Goal: Transaction & Acquisition: Purchase product/service

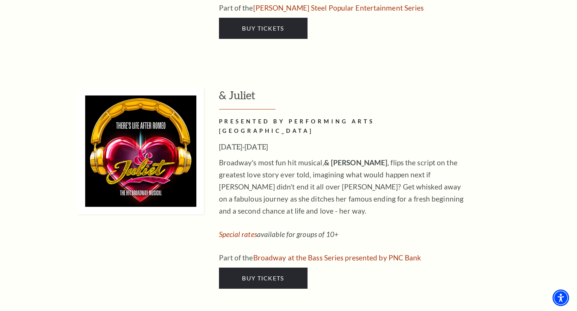
scroll to position [2525, 0]
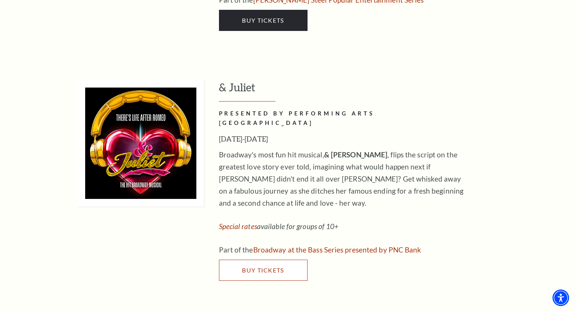
click at [281, 259] on link "Buy Tickets" at bounding box center [263, 269] width 89 height 21
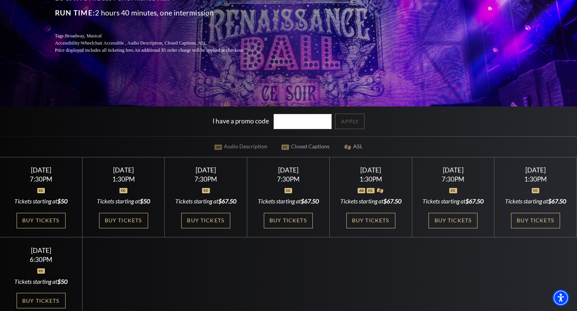
scroll to position [151, 0]
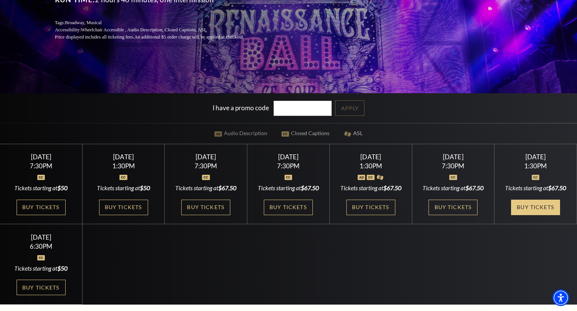
click at [539, 214] on link "Buy Tickets" at bounding box center [535, 206] width 49 height 15
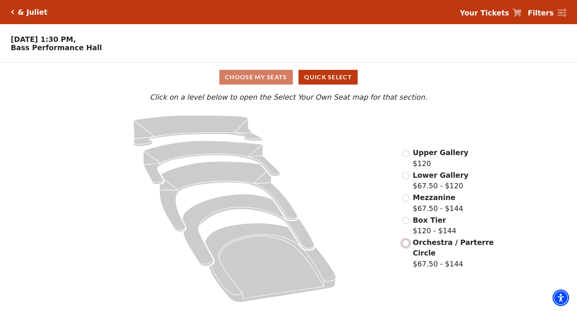
click at [404, 247] on input "Orchestra / Parterre Circle$67.50 - $144\a" at bounding box center [405, 242] width 7 height 7
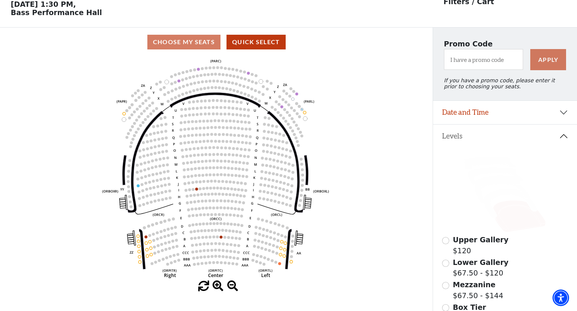
scroll to position [73, 0]
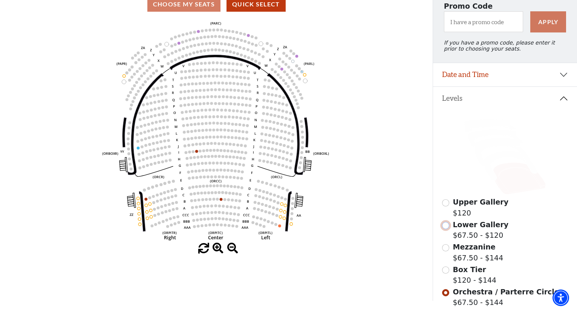
click at [447, 229] on input "Lower Gallery$67.50 - $120\a" at bounding box center [445, 225] width 7 height 7
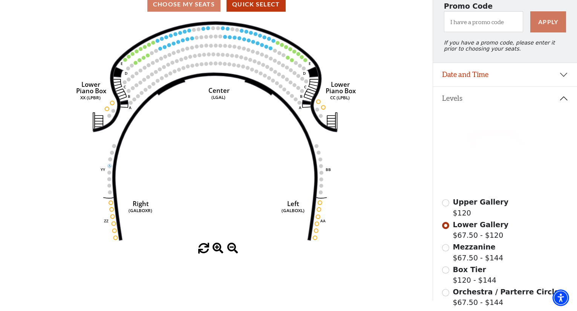
scroll to position [110, 0]
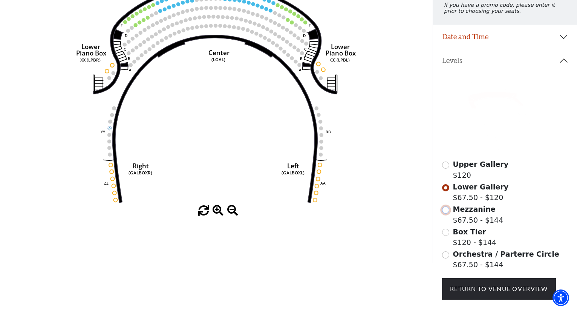
click at [446, 213] on input "Mezzanine$67.50 - $144\a" at bounding box center [445, 209] width 7 height 7
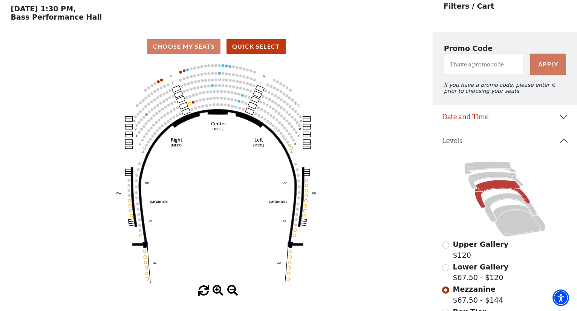
scroll to position [35, 0]
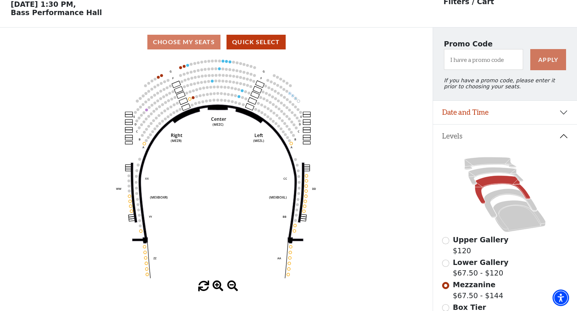
click at [186, 43] on div "Choose My Seats Quick Select" at bounding box center [216, 42] width 433 height 15
click at [243, 45] on button "Quick Select" at bounding box center [256, 42] width 59 height 15
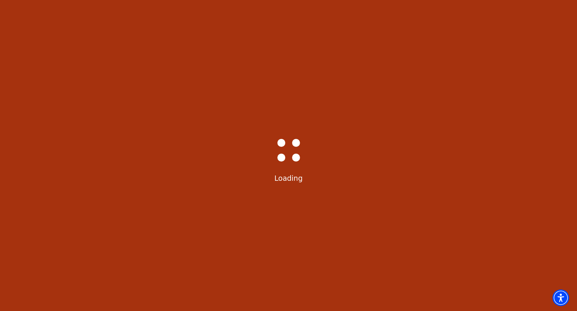
select select "6234"
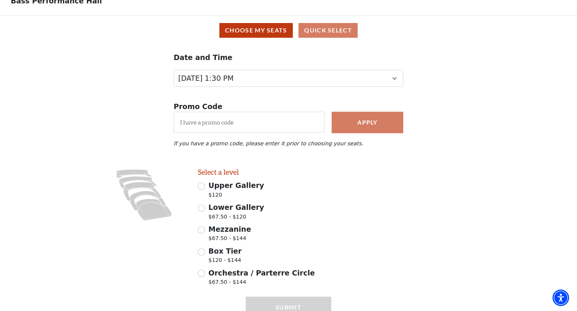
scroll to position [87, 0]
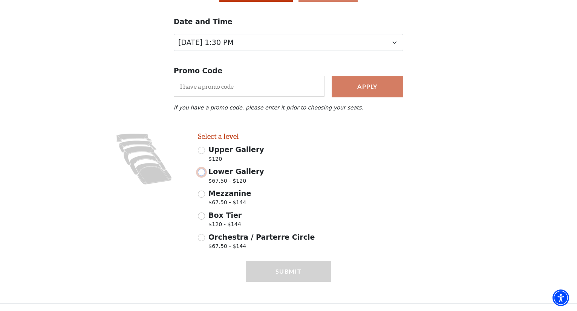
click at [203, 172] on input "Lower Gallery $67.50 - $120" at bounding box center [201, 171] width 7 height 7
radio input "true"
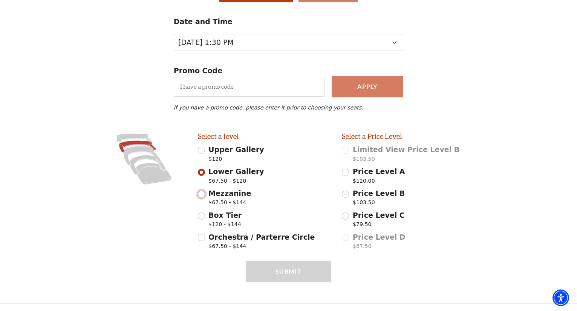
click at [205, 195] on input "Mezzanine $67.50 - $144" at bounding box center [201, 193] width 7 height 7
radio input "true"
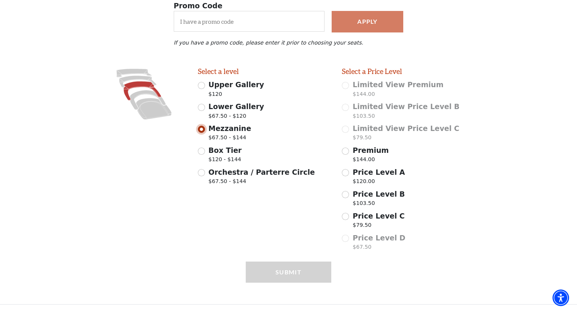
scroll to position [152, 0]
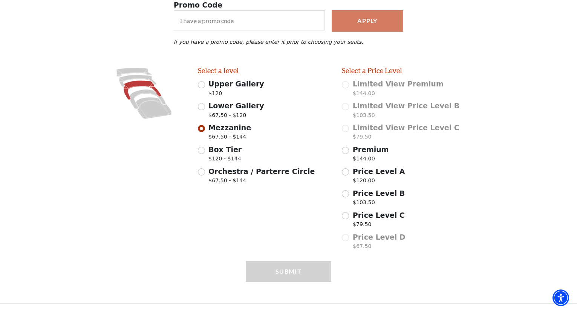
click at [206, 176] on div "Orchestra / Parterre Circle $67.50 - $144" at bounding box center [264, 176] width 133 height 21
click at [201, 172] on input "Orchestra / Parterre Circle $67.50 - $144" at bounding box center [201, 171] width 7 height 7
radio input "true"
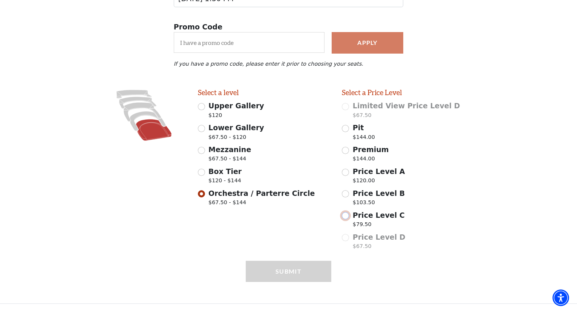
click at [344, 215] on input "Price Level C $79.50" at bounding box center [345, 215] width 7 height 7
radio input "true"
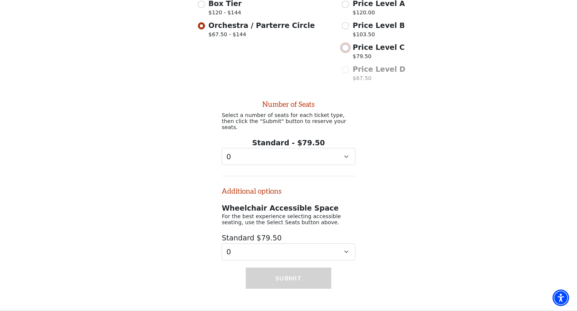
scroll to position [303, 0]
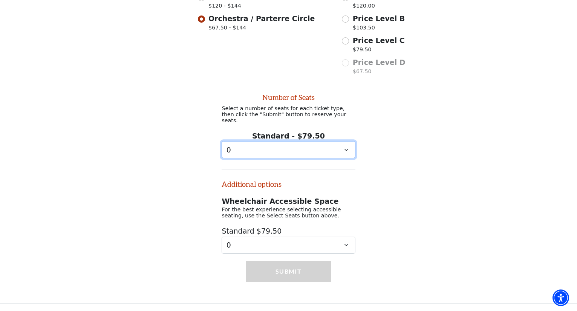
click at [282, 153] on select "0 1 2 3 4 5 6 7 8" at bounding box center [288, 149] width 133 height 17
select select "3"
click at [222, 141] on select "0 1 2 3 4 5 6 7 8" at bounding box center [288, 149] width 133 height 17
click at [283, 198] on span "Wheelchair Accessible Space" at bounding box center [280, 201] width 117 height 8
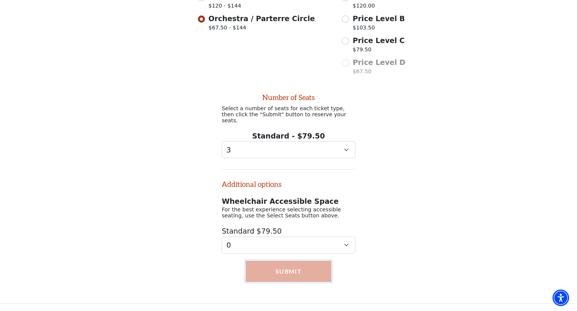
click at [288, 268] on button "Submit" at bounding box center [289, 270] width 86 height 21
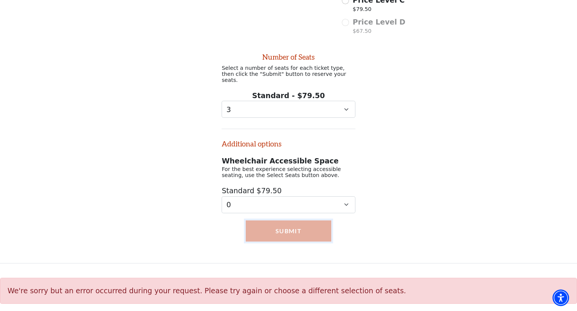
click at [292, 227] on button "Submit" at bounding box center [289, 230] width 86 height 21
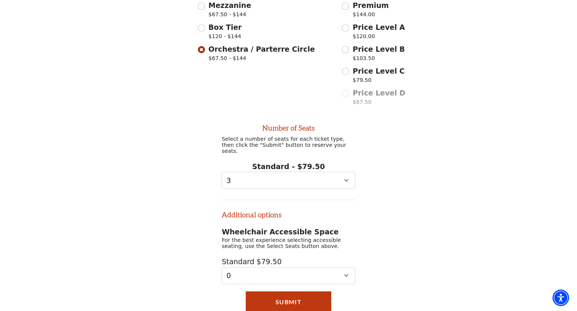
scroll to position [193, 0]
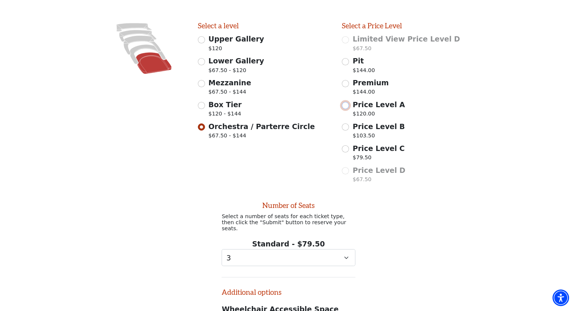
click at [346, 109] on input "Price Level A $120.00" at bounding box center [345, 105] width 7 height 7
radio input "true"
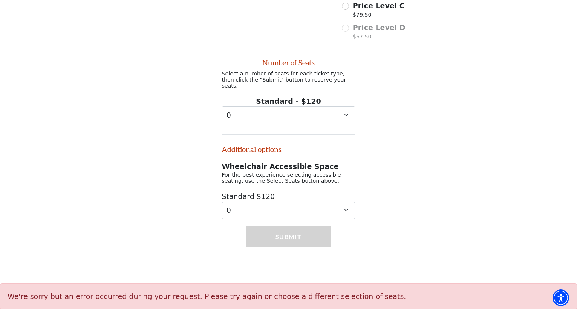
scroll to position [344, 0]
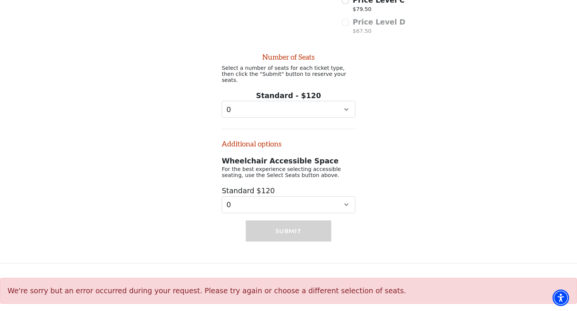
click at [285, 97] on div "Standard - $120 0 1 2 3 4 5 6 7 8 9" at bounding box center [288, 104] width 133 height 28
click at [286, 105] on select "0 1 2 3 4 5 6 7 8 9" at bounding box center [288, 109] width 133 height 17
select select "3"
click at [222, 101] on select "0 1 2 3 4 5 6 7 8 9" at bounding box center [288, 109] width 133 height 17
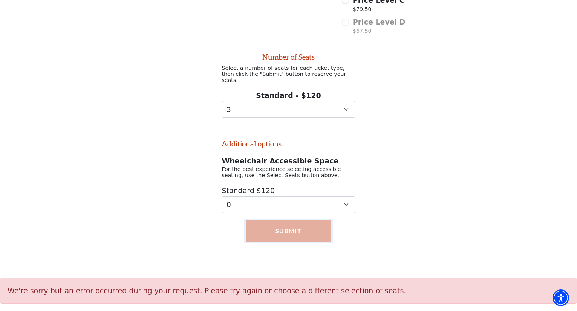
click at [302, 231] on button "Submit" at bounding box center [289, 230] width 86 height 21
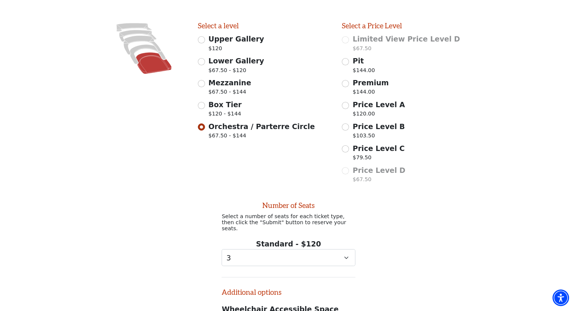
click at [216, 109] on span "Box Tier" at bounding box center [224, 104] width 33 height 8
click at [205, 109] on input "Box Tier $120 - $144" at bounding box center [201, 105] width 7 height 7
radio input "true"
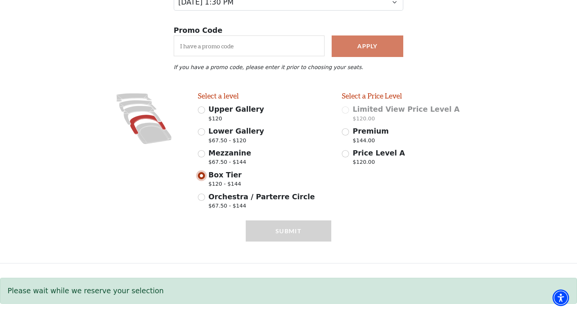
scroll to position [127, 0]
click at [359, 154] on span "Price Level A" at bounding box center [379, 153] width 52 height 8
click at [349, 154] on input "Price Level A $120.00" at bounding box center [345, 153] width 7 height 7
radio input "true"
select select "3"
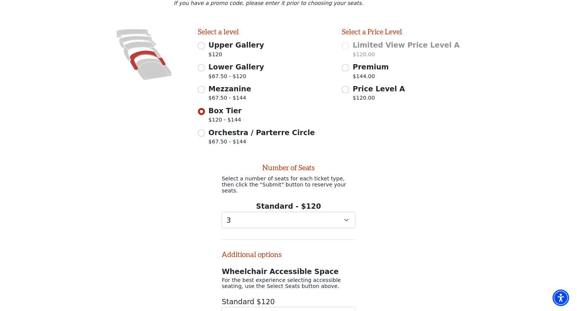
click at [211, 93] on span "Mezzanine" at bounding box center [229, 88] width 43 height 8
click at [205, 93] on input "Mezzanine $67.50 - $144" at bounding box center [201, 89] width 7 height 7
radio input "true"
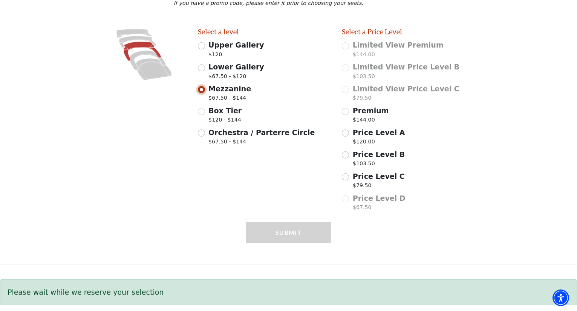
scroll to position [192, 0]
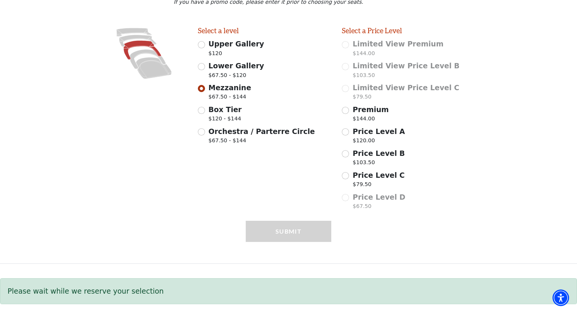
click at [349, 155] on div "Price Level B $103.50" at bounding box center [408, 158] width 133 height 21
click at [345, 153] on input "Price Level B $103.50" at bounding box center [345, 153] width 7 height 7
radio input "true"
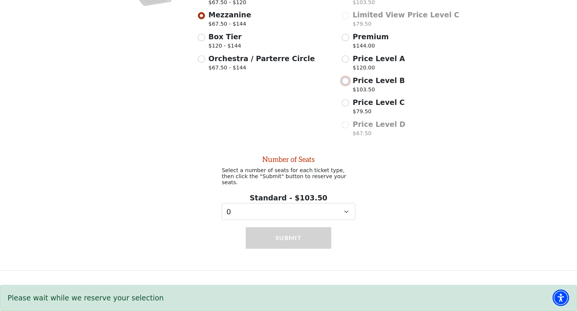
scroll to position [268, 0]
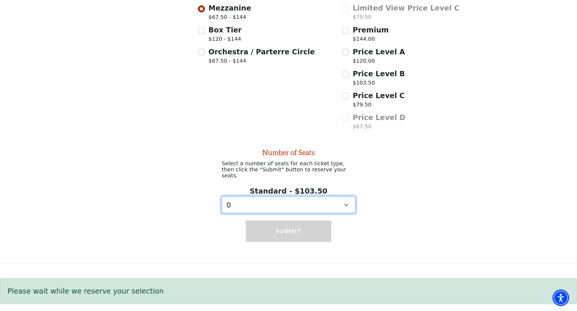
click at [304, 204] on select "0 1 2 3 4 5 6 7 8 9" at bounding box center [288, 204] width 133 height 17
select select "3"
click at [222, 196] on select "0 1 2 3 4 5 6 7 8 9" at bounding box center [288, 204] width 133 height 17
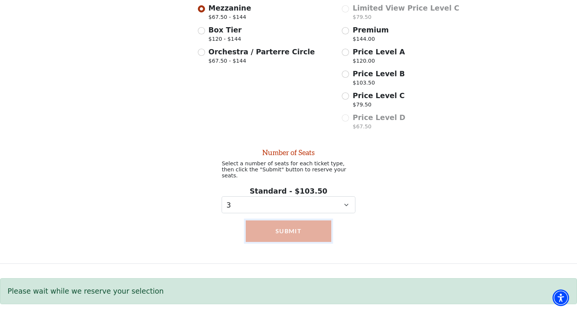
click at [300, 230] on button "Submit" at bounding box center [289, 230] width 86 height 21
click at [293, 231] on button "Submit" at bounding box center [289, 230] width 86 height 21
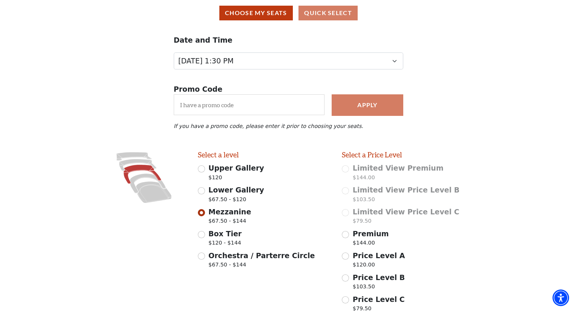
scroll to position [16, 0]
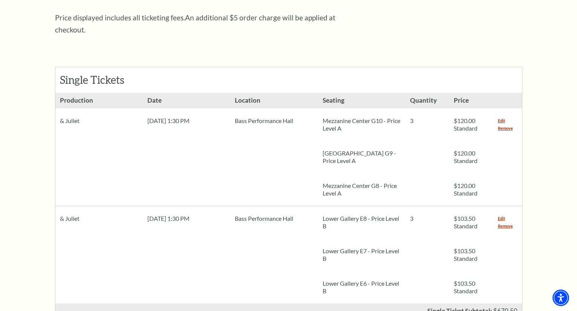
scroll to position [339, 0]
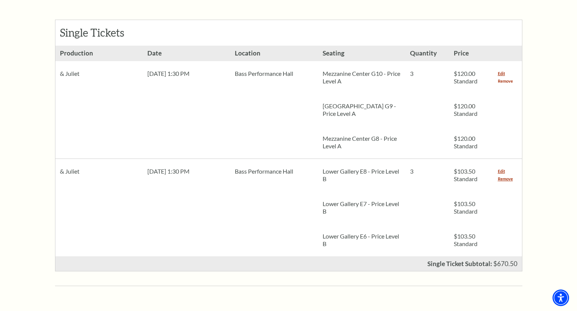
click at [505, 77] on link "Remove" at bounding box center [505, 81] width 15 height 8
click at [512, 77] on link "Remove" at bounding box center [505, 81] width 15 height 8
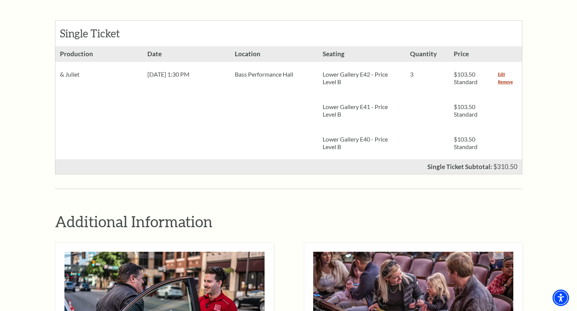
scroll to position [339, 0]
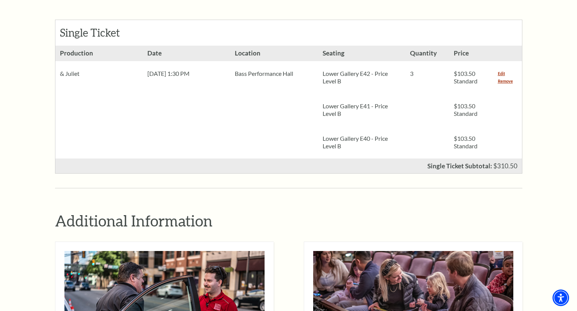
click at [401, 135] on p "Lower Gallery E40 - Price Level B" at bounding box center [362, 142] width 78 height 15
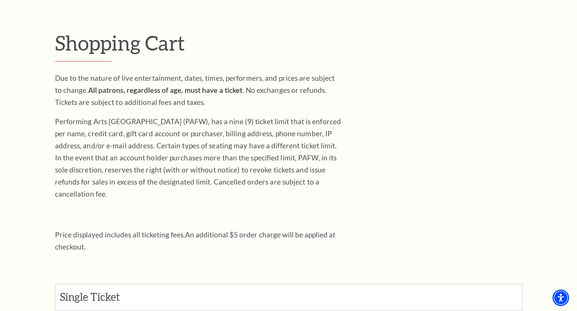
scroll to position [0, 0]
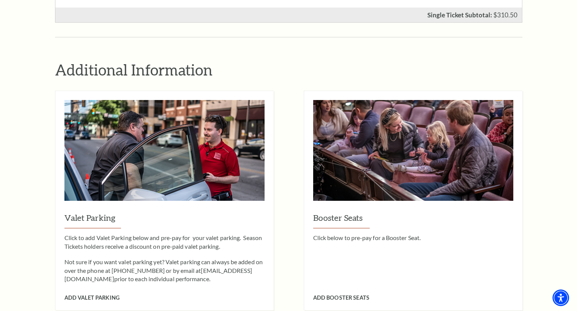
scroll to position [302, 0]
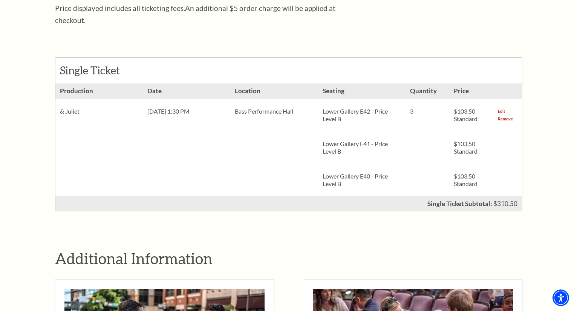
click at [502, 107] on link "Edit" at bounding box center [501, 111] width 7 height 8
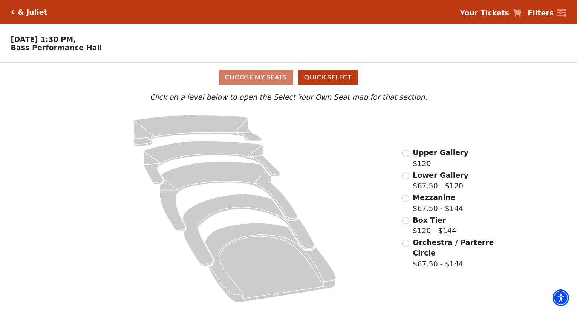
click at [15, 13] on div "& Juliet" at bounding box center [30, 12] width 33 height 9
click at [29, 13] on h5 "& Juliet" at bounding box center [33, 12] width 30 height 9
click at [499, 14] on strong "Your Tickets" at bounding box center [484, 13] width 49 height 8
click at [14, 11] on div "& Juliet" at bounding box center [30, 12] width 33 height 9
click at [38, 14] on h5 "& Juliet" at bounding box center [33, 12] width 30 height 9
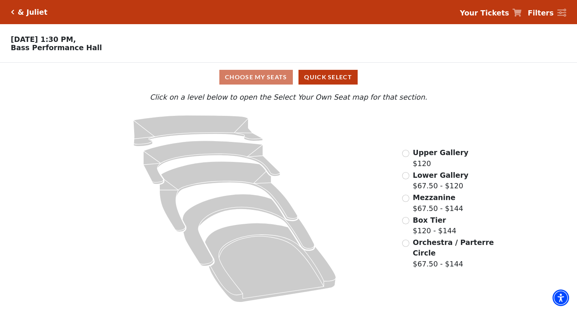
click at [47, 52] on p "Nov 16 2025, 1:30 PM, Bass Performance Hall" at bounding box center [216, 43] width 433 height 17
click at [270, 80] on div "Choose My Seats Quick Select" at bounding box center [288, 77] width 433 height 15
click at [333, 82] on button "Quick Select" at bounding box center [328, 77] width 59 height 15
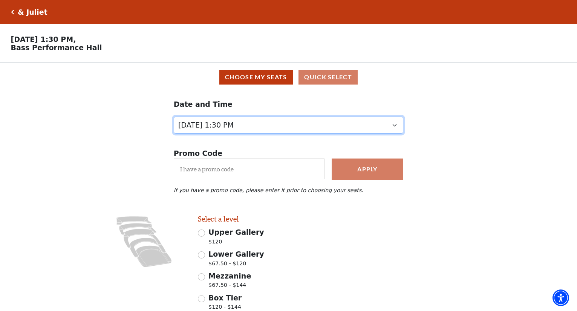
click at [260, 132] on select "Thursday, November 13 at 1:30 PM Wednesday, November 12 at 7:30 PM Thursday, No…" at bounding box center [289, 124] width 230 height 17
select select "6233"
click at [174, 130] on select "Thursday, November 13 at 1:30 PM Wednesday, November 12 at 7:30 PM Thursday, No…" at bounding box center [289, 124] width 230 height 17
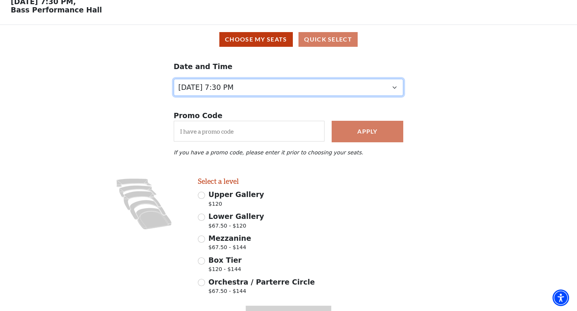
scroll to position [75, 0]
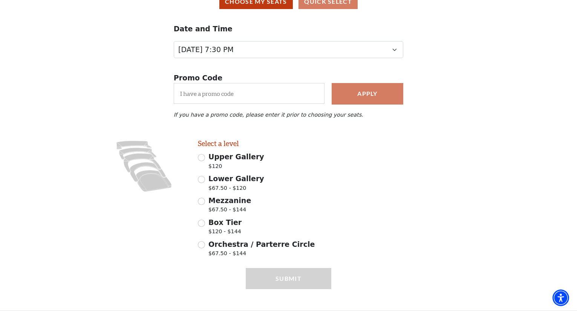
click at [205, 207] on div "Mezzanine $67.50 - $144" at bounding box center [264, 205] width 133 height 21
click at [154, 190] on icon at bounding box center [154, 180] width 36 height 21
radio input "true"
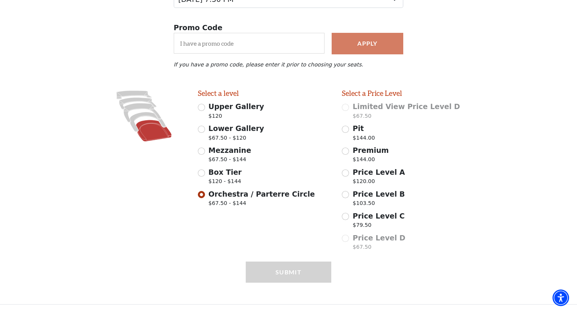
scroll to position [130, 0]
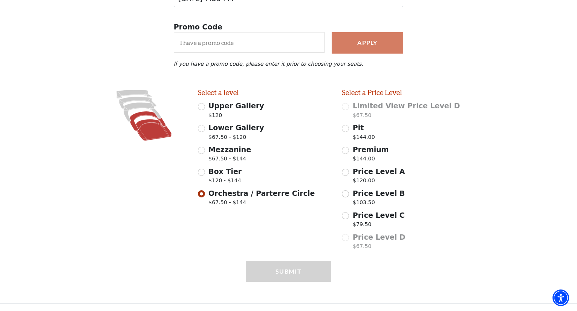
click at [146, 113] on icon at bounding box center [148, 121] width 36 height 20
radio input "true"
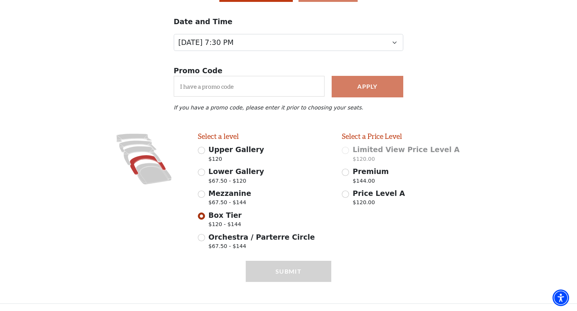
scroll to position [87, 0]
click at [137, 151] on icon at bounding box center [143, 155] width 38 height 19
radio input "true"
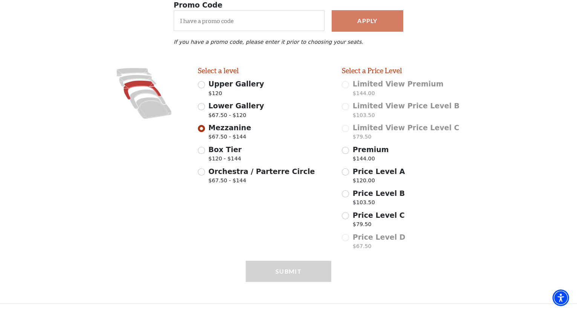
click at [388, 191] on span "Price Level B" at bounding box center [379, 193] width 52 height 8
click at [349, 191] on input "Price Level B $103.50" at bounding box center [345, 193] width 7 height 7
radio input "true"
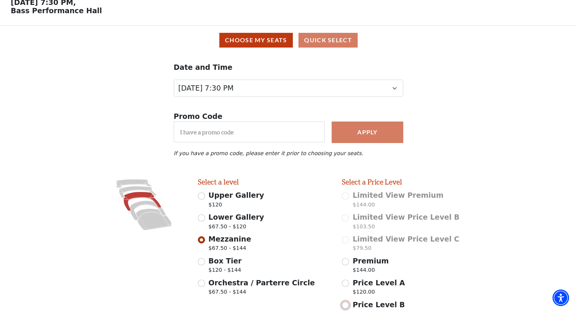
scroll to position [24, 0]
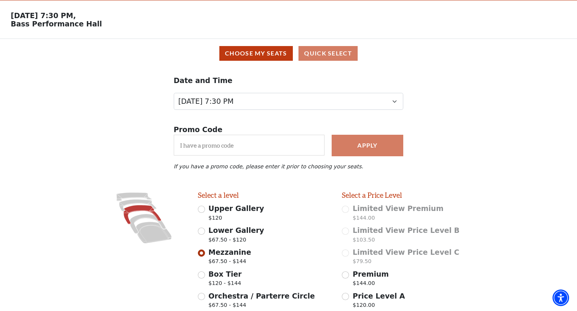
click at [320, 58] on div "Choose My Seats Quick Select" at bounding box center [288, 53] width 567 height 15
click at [256, 59] on button "Choose My Seats" at bounding box center [256, 53] width 74 height 15
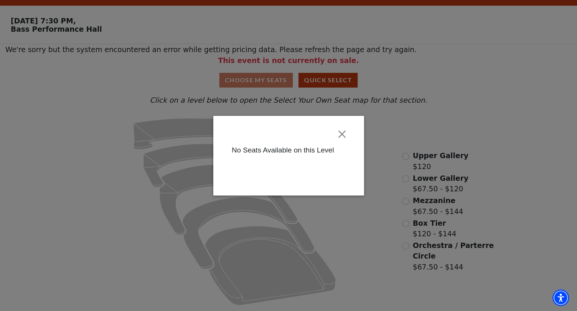
scroll to position [21, 0]
click at [345, 131] on button "Close" at bounding box center [342, 134] width 14 height 14
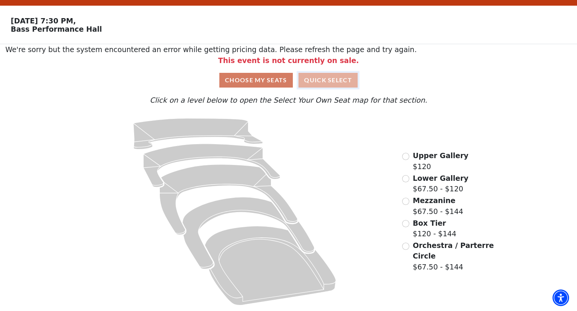
click at [330, 74] on button "Quick Select" at bounding box center [328, 80] width 59 height 15
select select "6233"
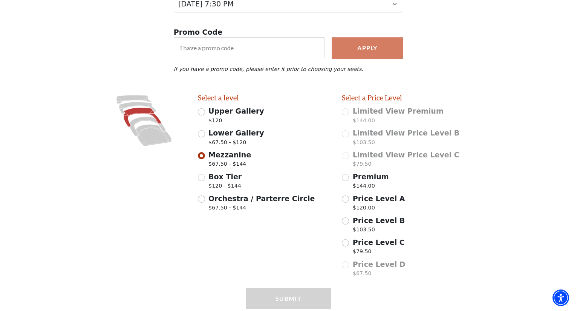
scroll to position [152, 0]
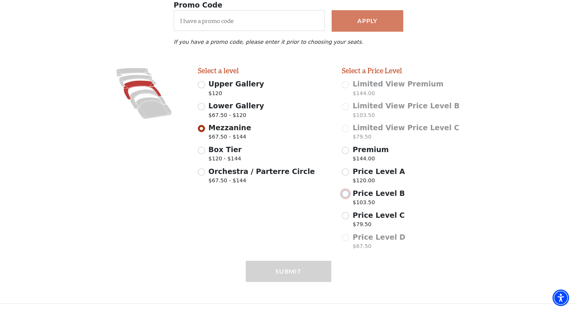
click at [345, 194] on input "Price Level B $103.50" at bounding box center [345, 193] width 7 height 7
radio input "true"
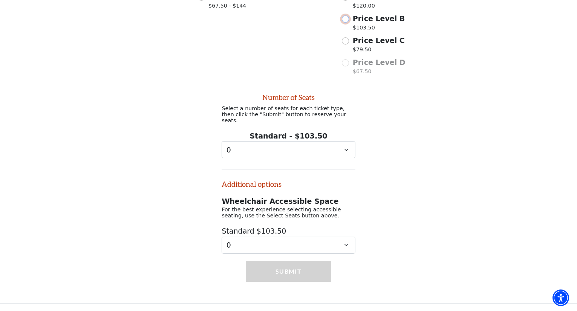
scroll to position [325, 0]
click at [309, 148] on select "0 1 2 3 4 5 6 7 8 9" at bounding box center [288, 149] width 133 height 17
select select "3"
click at [222, 141] on select "0 1 2 3 4 5 6 7 8 9" at bounding box center [288, 149] width 133 height 17
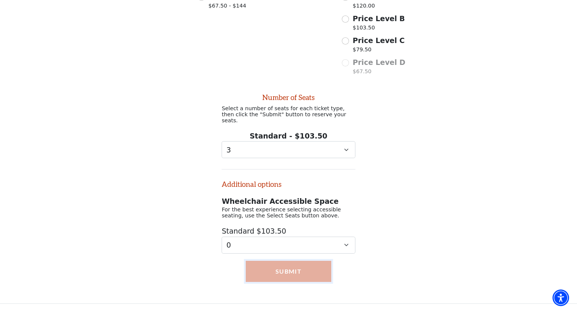
click at [281, 268] on button "Submit" at bounding box center [289, 270] width 86 height 21
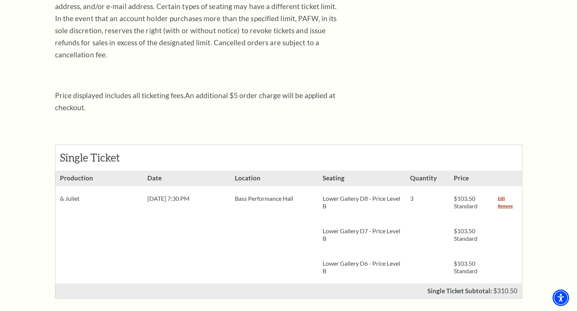
scroll to position [226, 0]
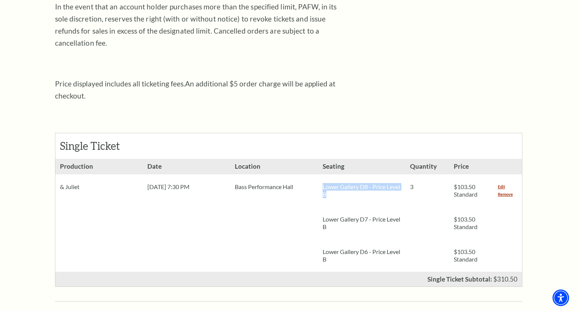
drag, startPoint x: 346, startPoint y: 186, endPoint x: 322, endPoint y: 176, distance: 26.9
click at [322, 176] on div "Lower Gallery D8 - Price Level B" at bounding box center [361, 190] width 87 height 32
copy p "Lower Gallery D8 - Price Level B"
click at [502, 183] on link "Edit" at bounding box center [501, 187] width 7 height 8
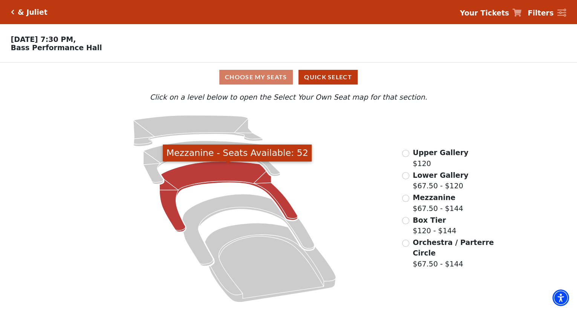
click at [214, 179] on icon "Mezzanine - Seats Available: 52" at bounding box center [228, 196] width 138 height 70
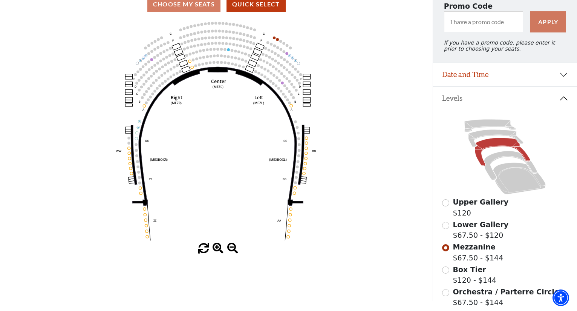
scroll to position [110, 0]
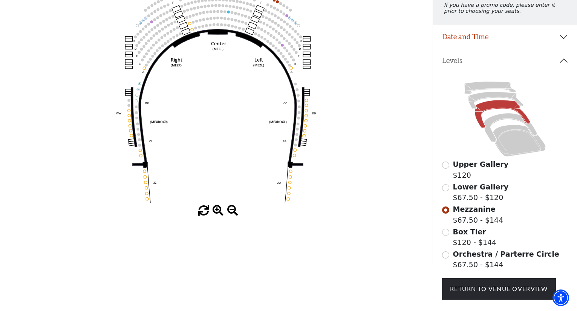
click at [495, 111] on icon at bounding box center [502, 114] width 55 height 28
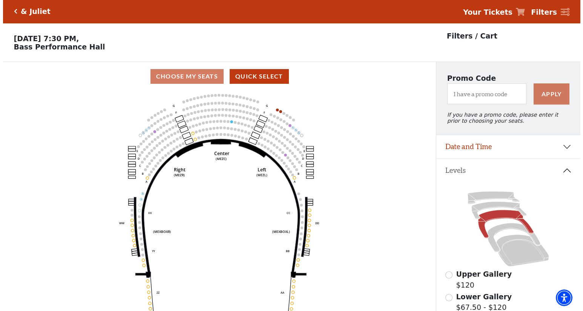
scroll to position [0, 0]
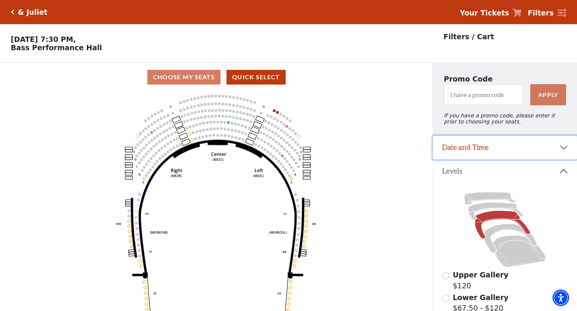
click at [470, 150] on button "Date and Time" at bounding box center [505, 147] width 144 height 23
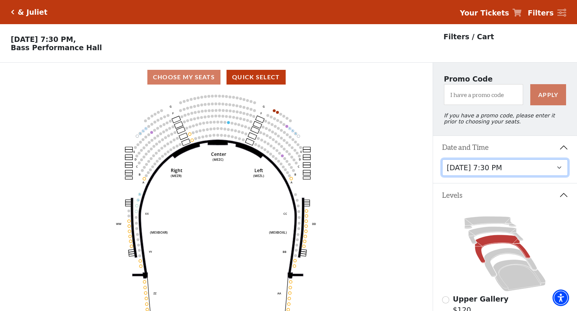
click at [495, 173] on select "Thursday, November 13 at 1:30 PM Wednesday, November 12 at 7:30 PM Thursday, No…" at bounding box center [505, 167] width 126 height 17
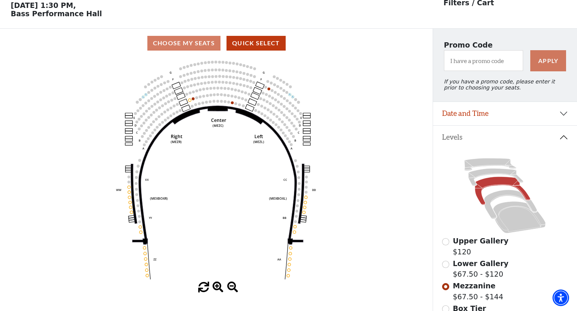
scroll to position [35, 0]
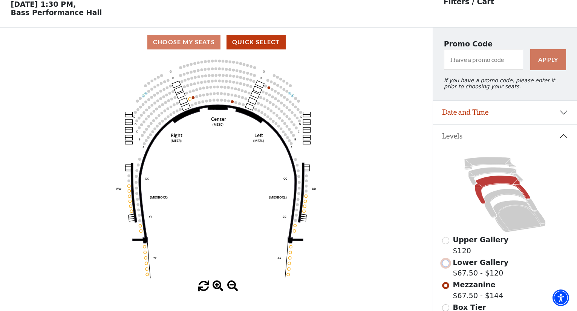
click at [446, 266] on input "Lower Gallery$67.50 - $120\a" at bounding box center [445, 262] width 7 height 7
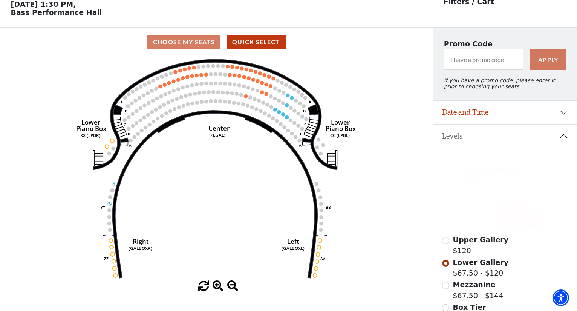
click at [505, 222] on icon at bounding box center [519, 216] width 53 height 32
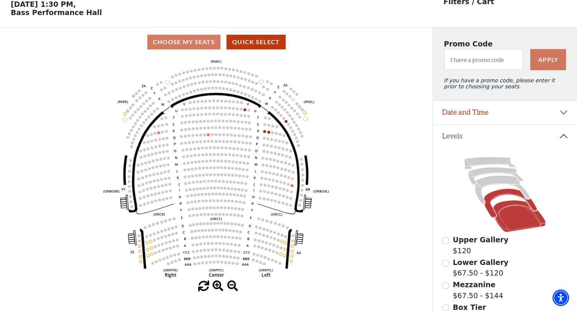
click at [497, 197] on icon at bounding box center [510, 202] width 53 height 29
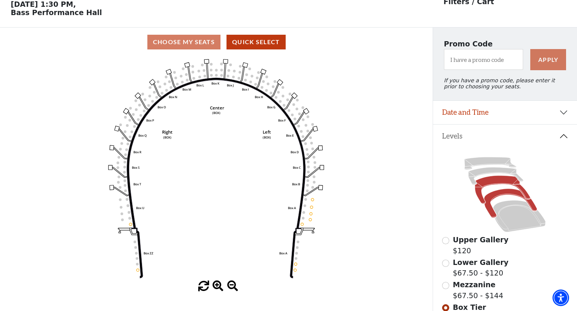
click at [501, 186] on icon at bounding box center [502, 190] width 55 height 28
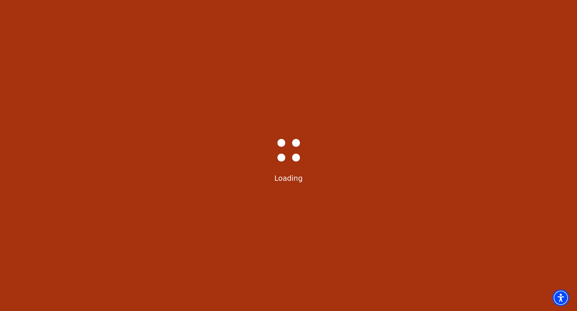
scroll to position [0, 0]
select select "6232"
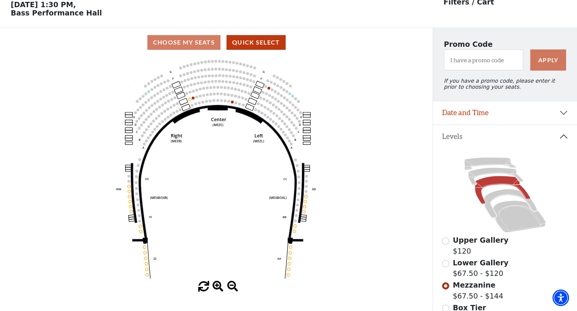
scroll to position [35, 0]
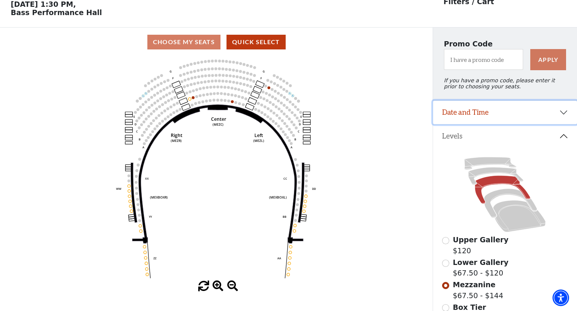
click at [490, 114] on button "Date and Time" at bounding box center [505, 112] width 144 height 23
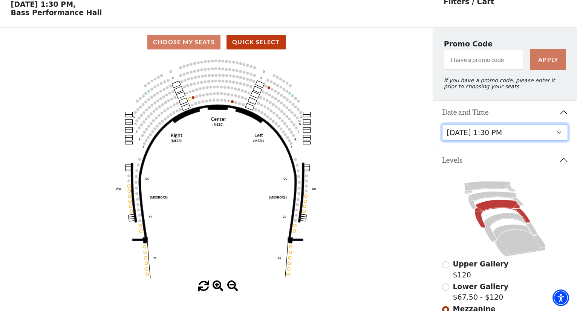
click at [486, 137] on select "Thursday, November 13 at 1:30 PM Wednesday, November 12 at 7:30 PM Thursday, No…" at bounding box center [505, 132] width 126 height 17
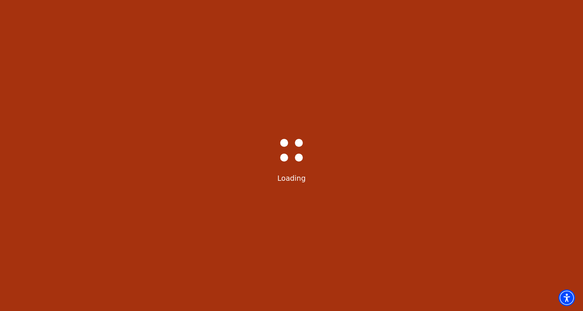
click at [506, 244] on div "Bass-Hall_Loader-Med-Gray Loading" at bounding box center [291, 155] width 583 height 311
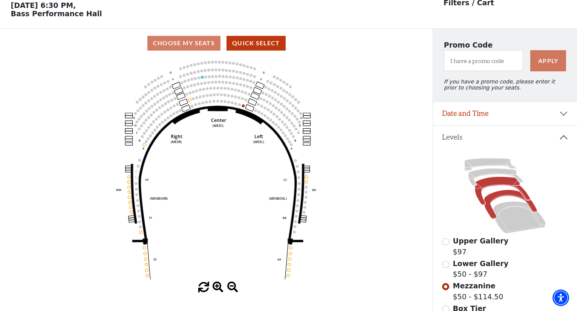
scroll to position [35, 0]
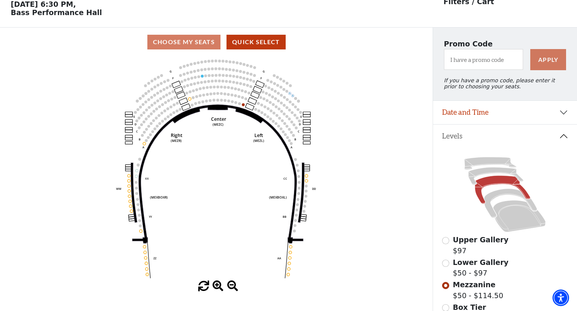
click at [466, 243] on span "Upper Gallery" at bounding box center [481, 239] width 56 height 8
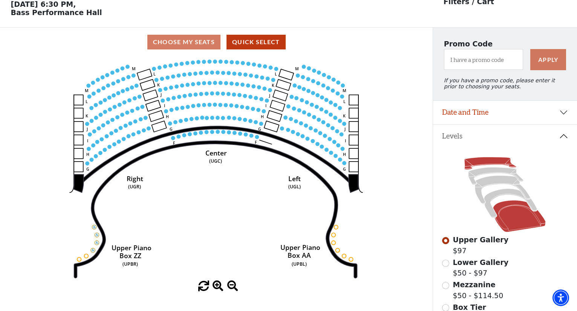
click at [510, 217] on icon at bounding box center [519, 216] width 53 height 32
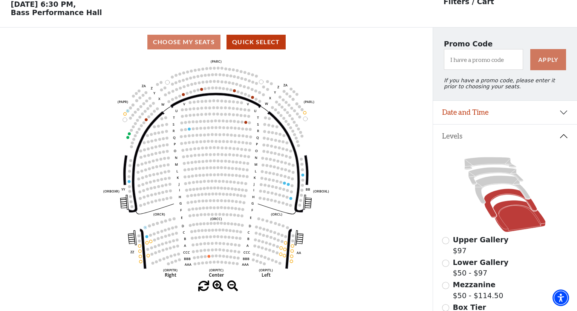
click at [507, 196] on icon at bounding box center [510, 202] width 53 height 29
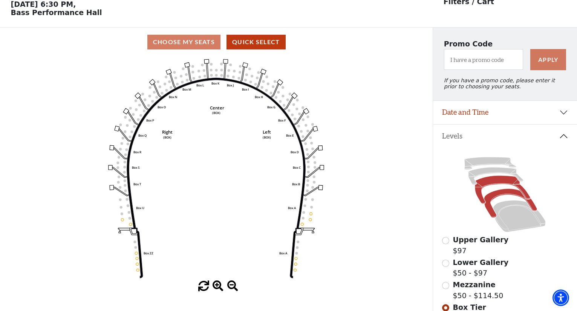
click at [505, 185] on icon at bounding box center [502, 190] width 55 height 28
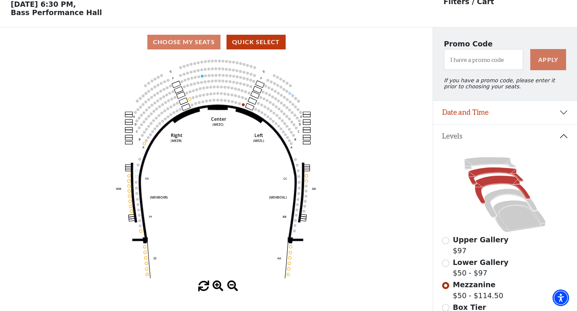
click at [499, 175] on icon at bounding box center [496, 175] width 55 height 17
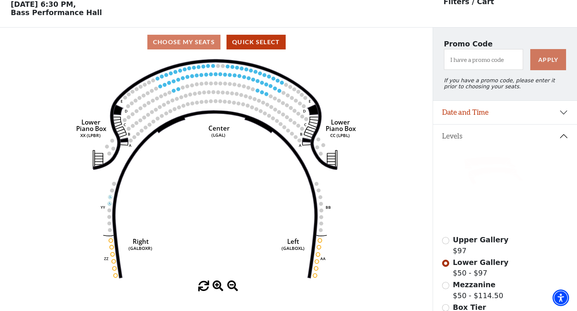
click at [496, 164] on icon at bounding box center [490, 163] width 52 height 12
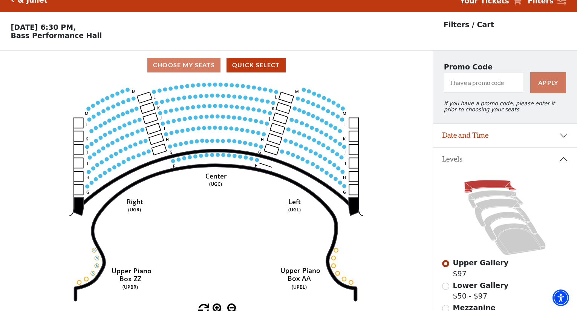
scroll to position [0, 0]
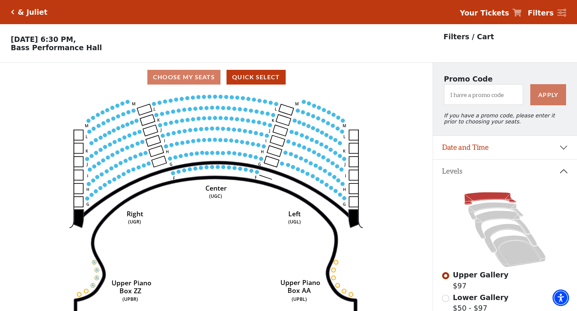
click at [23, 14] on h5 "& Juliet" at bounding box center [33, 12] width 30 height 9
click at [12, 12] on icon "Click here to go back to filters" at bounding box center [12, 11] width 3 height 5
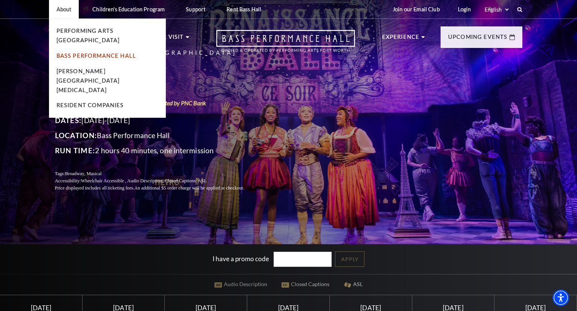
click at [78, 52] on link "Bass Performance Hall" at bounding box center [97, 55] width 80 height 6
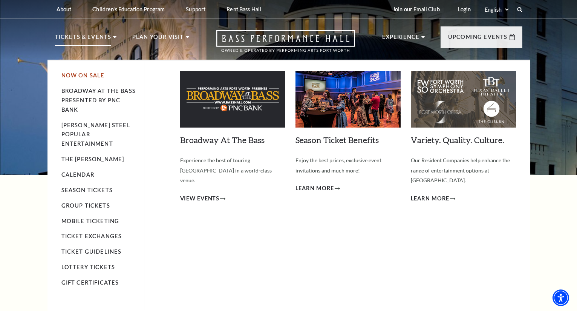
click at [92, 75] on link "Now On Sale" at bounding box center [82, 75] width 43 height 6
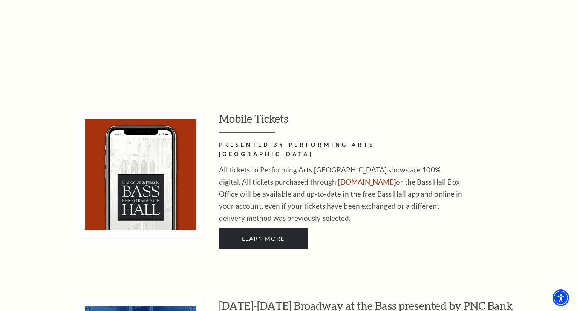
scroll to position [226, 0]
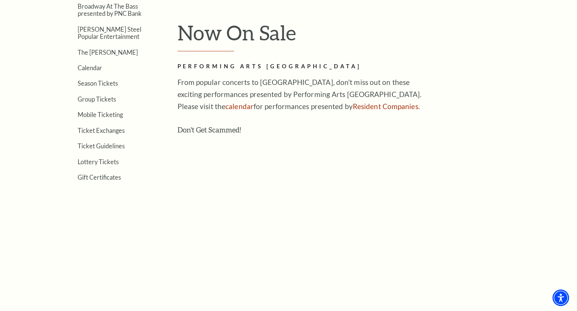
click at [105, 165] on ul "Now On Sale Broadway At The Bass presented by PNC Bank Irwin Steel Popular Ente…" at bounding box center [105, 83] width 100 height 194
click at [106, 161] on link "Lottery Tickets" at bounding box center [98, 161] width 41 height 7
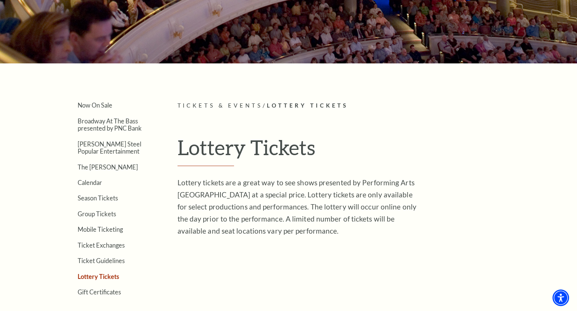
scroll to position [69, 0]
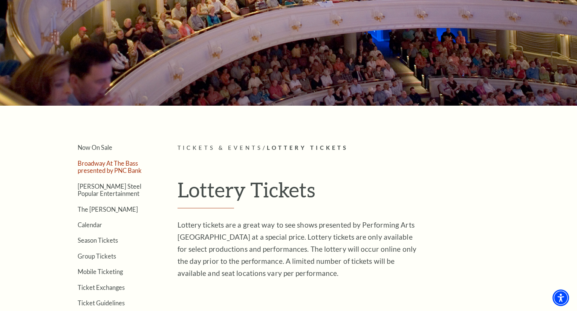
click at [98, 169] on link "Broadway At The Bass presented by PNC Bank" at bounding box center [110, 166] width 64 height 14
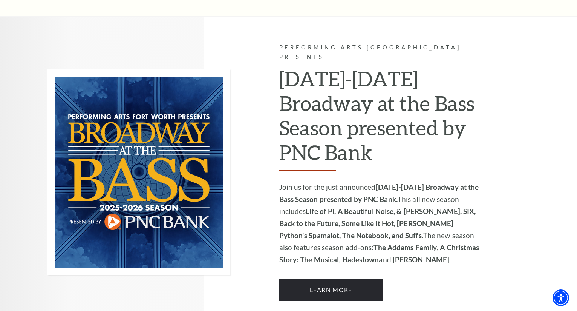
scroll to position [528, 0]
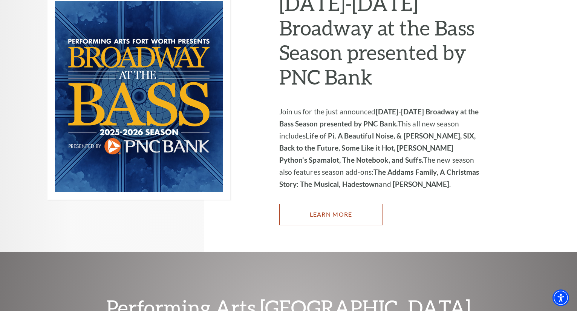
click at [350, 204] on link "Learn More" at bounding box center [331, 214] width 104 height 21
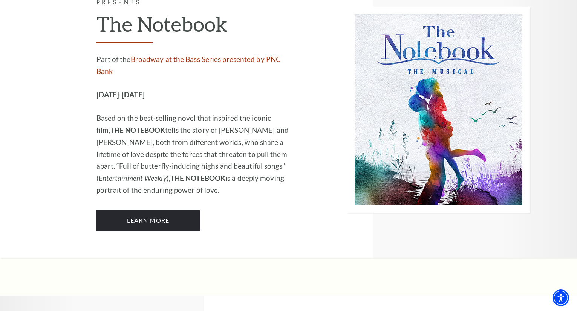
scroll to position [4825, 0]
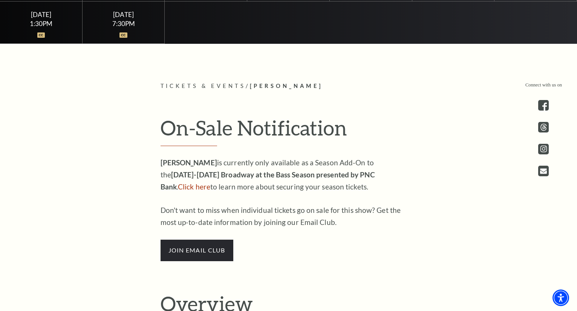
scroll to position [415, 0]
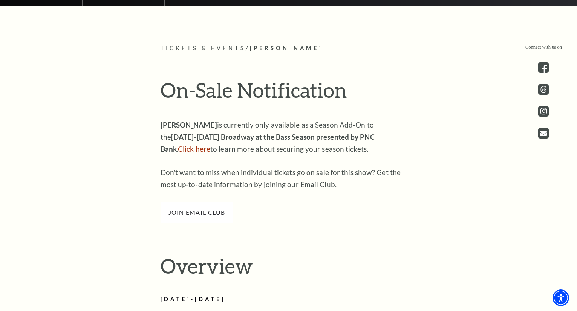
click at [186, 210] on span "join email club" at bounding box center [197, 212] width 73 height 21
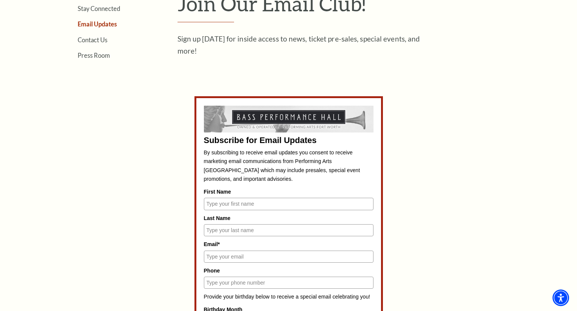
scroll to position [264, 0]
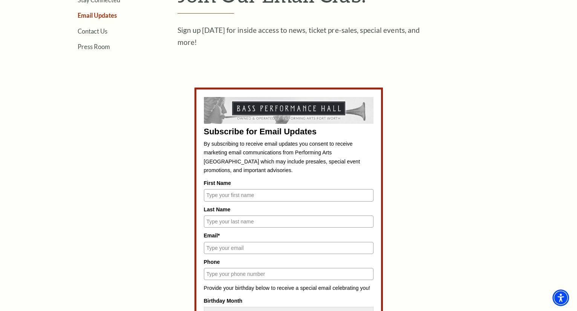
click at [256, 194] on input "First Name" at bounding box center [289, 195] width 170 height 12
type input "[PERSON_NAME]"
type input "[EMAIL_ADDRESS][DOMAIN_NAME]"
type input "2547442026"
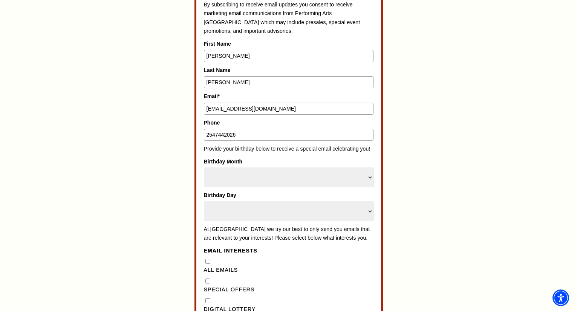
scroll to position [415, 0]
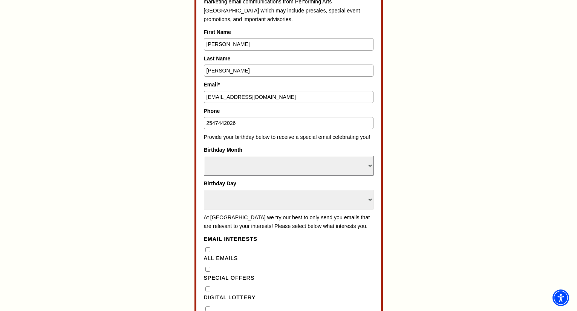
click at [259, 165] on select "Select Month January February March April May June July August September Octobe…" at bounding box center [289, 166] width 170 height 20
select select "October"
click at [204, 156] on select "Select Month January February March April May June July August September Octobe…" at bounding box center [289, 166] width 170 height 20
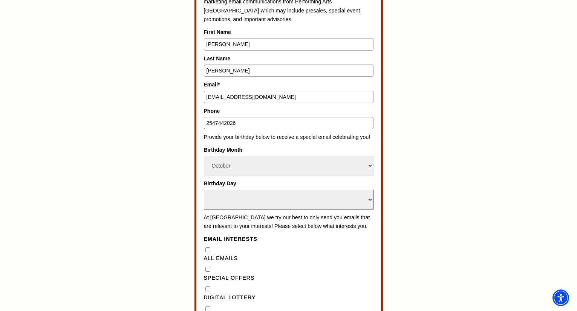
click at [255, 197] on select "Select Day 1 2 3 4 5 6 7 8 9 10 11 12 13 14 15 16 17 18 19 20 21 22 23 24 25 26…" at bounding box center [289, 200] width 170 height 20
select select "16"
click at [204, 190] on select "Select Day 1 2 3 4 5 6 7 8 9 10 11 12 13 14 15 16 17 18 19 20 21 22 23 24 25 26…" at bounding box center [289, 200] width 170 height 20
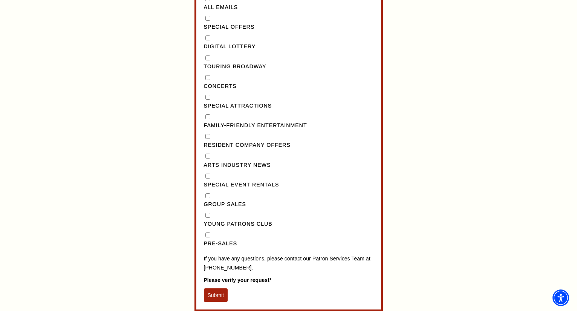
scroll to position [678, 0]
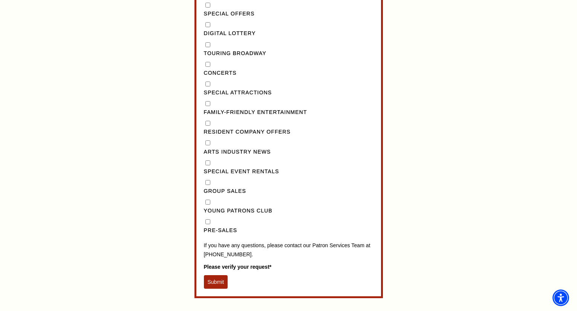
click at [209, 224] on input "Pre-Sales" at bounding box center [207, 221] width 5 height 5
checkbox input "true"
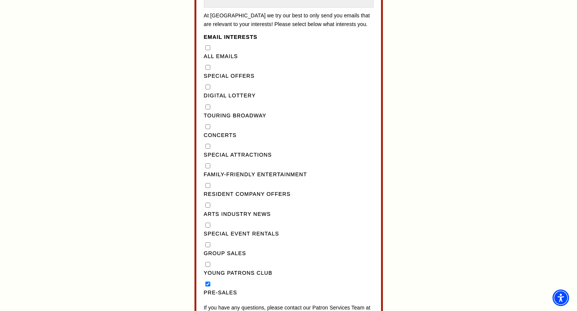
scroll to position [603, 0]
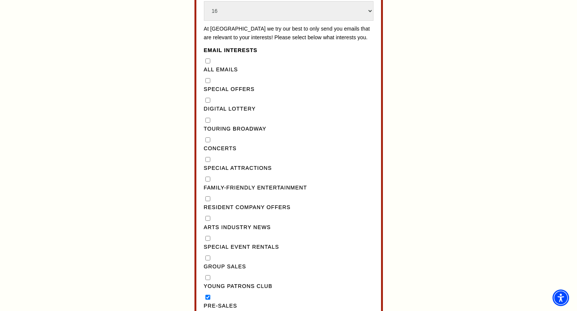
click at [208, 123] on Broadway"] "Touring Broadway" at bounding box center [207, 120] width 5 height 5
checkbox Broadway"] "true"
click at [210, 91] on div "Special Offers" at bounding box center [289, 85] width 170 height 17
click at [207, 83] on "] "Special Offers" at bounding box center [207, 80] width 5 height 5
checkbox "] "true"
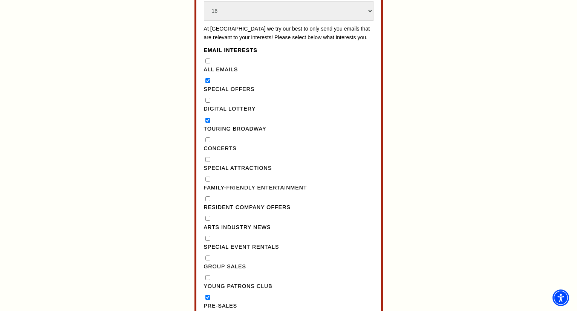
click at [207, 103] on Lottery"] "Digital Lottery" at bounding box center [207, 100] width 5 height 5
checkbox Lottery"] "true"
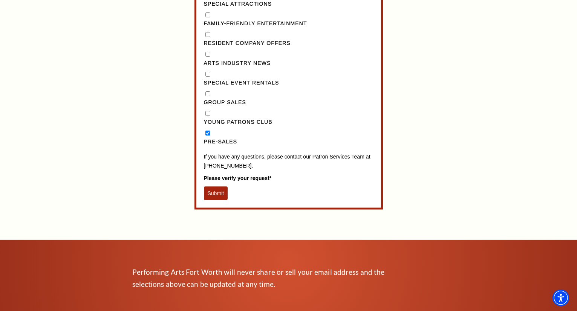
scroll to position [754, 0]
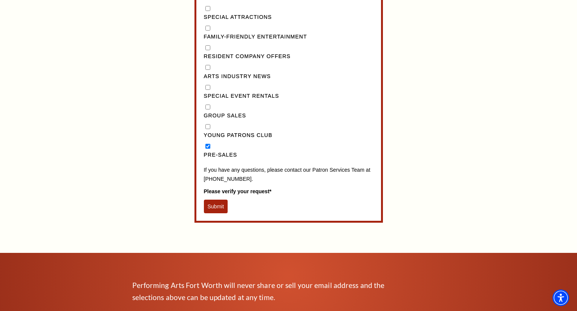
click at [208, 31] on Entertainment"] "Family-Friendly Entertainment" at bounding box center [207, 28] width 5 height 5
checkbox Entertainment"] "true"
click at [216, 213] on button "Submit" at bounding box center [216, 206] width 24 height 14
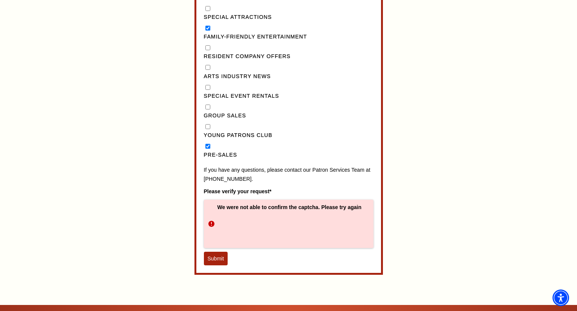
click at [217, 264] on button "Submit" at bounding box center [216, 258] width 24 height 14
